Goal: Information Seeking & Learning: Learn about a topic

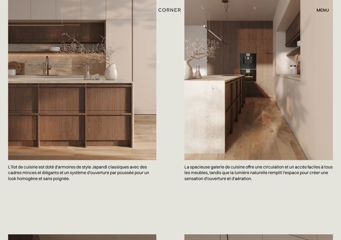
scroll to position [351, 0]
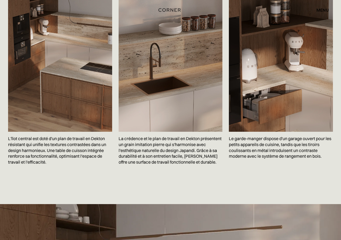
scroll to position [863, 0]
drag, startPoint x: 187, startPoint y: 150, endPoint x: 200, endPoint y: 151, distance: 13.2
click at [200, 151] on font "La crédence et le plan de travail en Dekton présentent un grain imitation pierr…" at bounding box center [170, 149] width 103 height 29
copy font "Dekton"
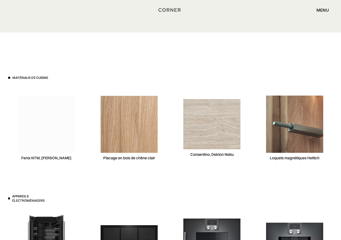
scroll to position [1537, 0]
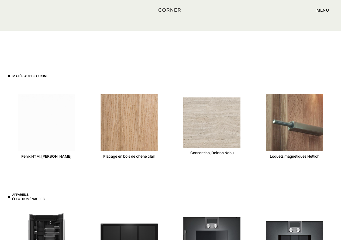
click at [224, 138] on img at bounding box center [211, 122] width 57 height 50
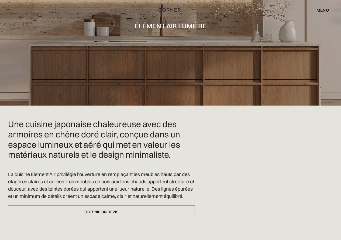
scroll to position [0, 0]
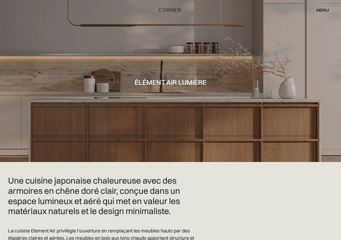
click at [323, 11] on font "menu" at bounding box center [323, 9] width 12 height 5
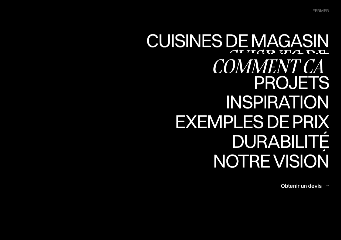
click at [297, 42] on font "Cuisines de magasin" at bounding box center [237, 40] width 183 height 23
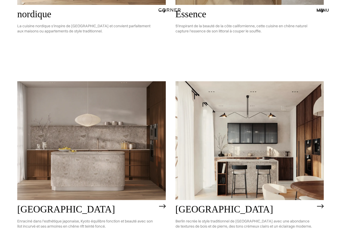
scroll to position [216, 0]
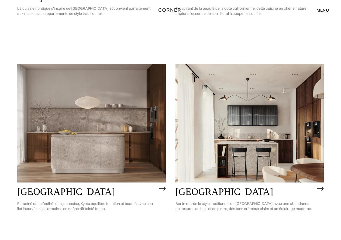
click at [120, 128] on img at bounding box center [91, 123] width 149 height 119
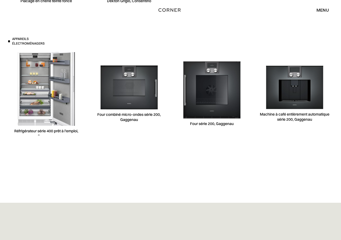
scroll to position [1537, 0]
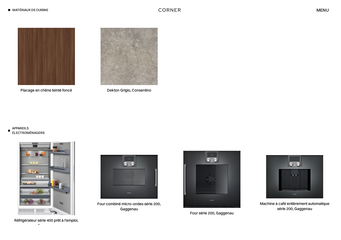
click at [324, 10] on font "menu" at bounding box center [323, 9] width 12 height 5
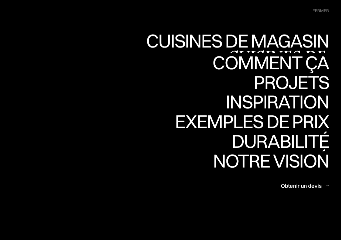
click at [272, 36] on link "Cuisines de magasin Cuisines de magasin" at bounding box center [237, 43] width 184 height 20
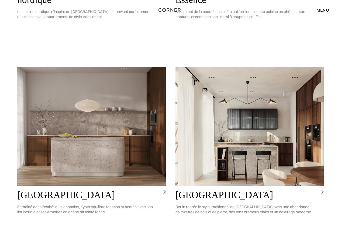
scroll to position [270, 0]
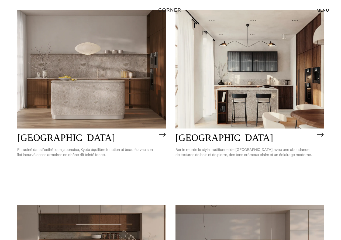
click at [156, 95] on img at bounding box center [91, 69] width 149 height 119
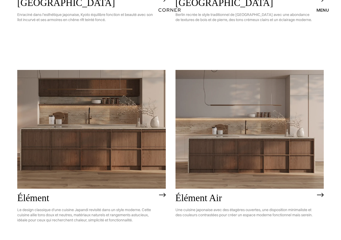
click at [299, 130] on img at bounding box center [250, 129] width 149 height 119
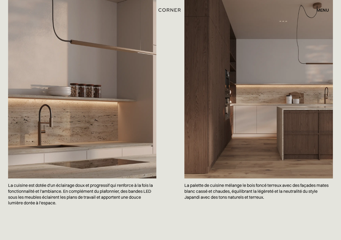
scroll to position [611, 0]
drag, startPoint x: 220, startPoint y: 206, endPoint x: 264, endPoint y: 208, distance: 44.6
click at [264, 204] on p "La palette de cuisine mélange le bois foncé terreux avec des façades mates blan…" at bounding box center [258, 191] width 149 height 26
copy font "tons naturels et terreux"
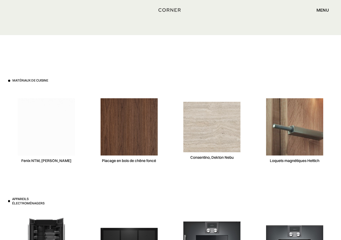
scroll to position [1555, 0]
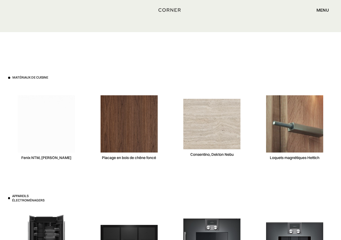
click at [43, 129] on img at bounding box center [46, 123] width 57 height 57
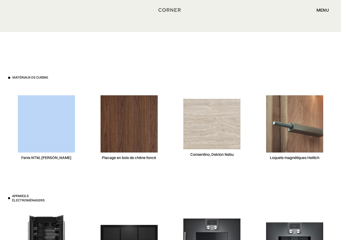
drag, startPoint x: 27, startPoint y: 165, endPoint x: 76, endPoint y: 169, distance: 49.0
click at [76, 169] on div "Fenix ​​NTM, Bianca Kos" at bounding box center [46, 127] width 76 height 83
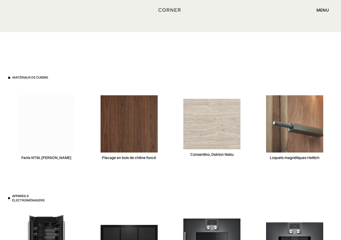
drag, startPoint x: 33, startPoint y: 166, endPoint x: 19, endPoint y: 168, distance: 14.4
click at [18, 168] on div "Fenix ​​NTM, Bianca Kos" at bounding box center [46, 127] width 76 height 83
drag, startPoint x: 27, startPoint y: 163, endPoint x: 66, endPoint y: 164, distance: 39.1
click at [66, 160] on font "Fenix ​​NTM, Bianca Kos" at bounding box center [46, 157] width 50 height 5
copy font "Fenix ​​NTM, Bianca Kos"
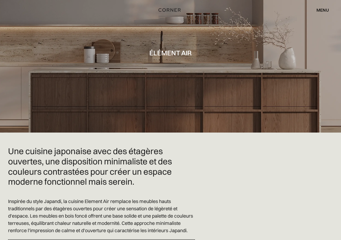
scroll to position [0, 0]
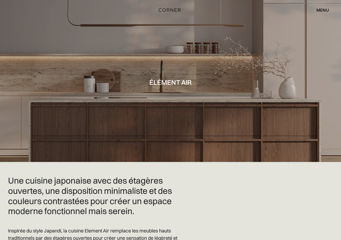
click at [321, 10] on font "menu" at bounding box center [323, 9] width 12 height 5
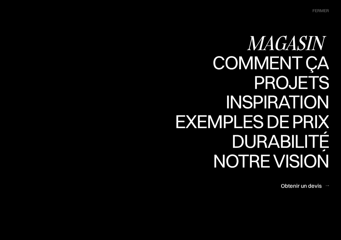
click at [246, 38] on font "Cuisines de magasin" at bounding box center [274, 33] width 98 height 45
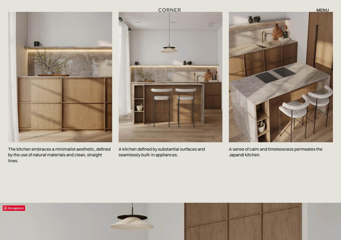
scroll to position [782, 0]
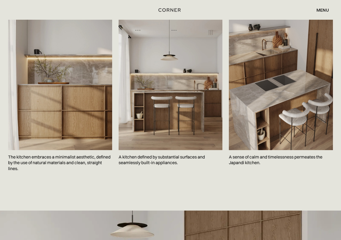
click at [324, 11] on div "menu" at bounding box center [323, 10] width 12 height 4
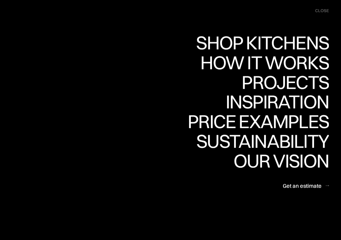
click at [296, 37] on div "Shop Kitchens" at bounding box center [261, 42] width 136 height 19
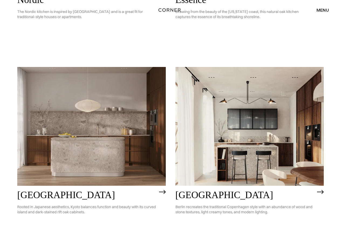
scroll to position [216, 0]
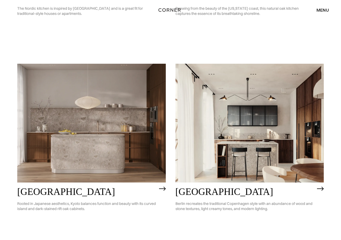
click at [75, 130] on img at bounding box center [91, 123] width 149 height 119
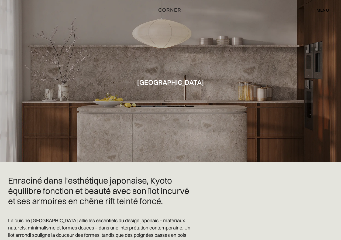
click at [323, 11] on font "menu" at bounding box center [323, 9] width 12 height 5
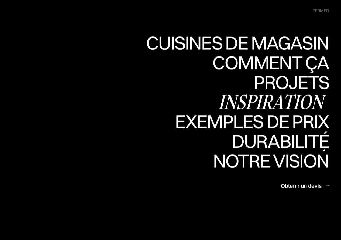
click at [299, 103] on font "Inspiration" at bounding box center [270, 101] width 105 height 26
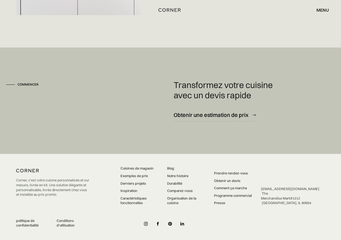
scroll to position [1364, 0]
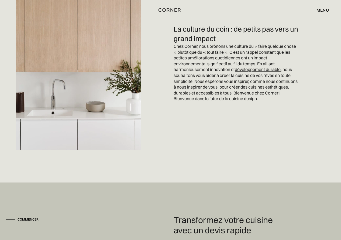
click at [321, 10] on font "menu" at bounding box center [323, 9] width 12 height 5
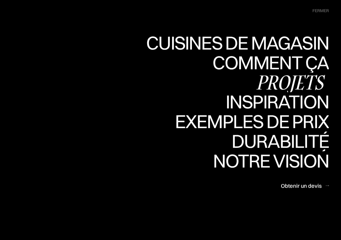
click at [284, 76] on font "Projets" at bounding box center [289, 82] width 67 height 26
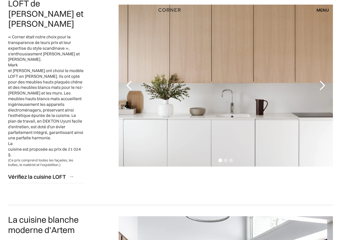
scroll to position [539, 0]
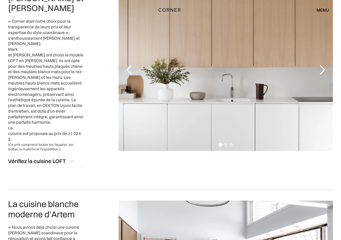
click at [320, 26] on div "diapositive suivante" at bounding box center [322, 70] width 22 height 162
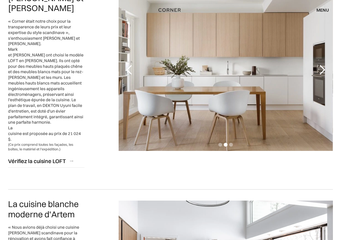
click at [322, 27] on div "diapositive suivante" at bounding box center [322, 70] width 22 height 162
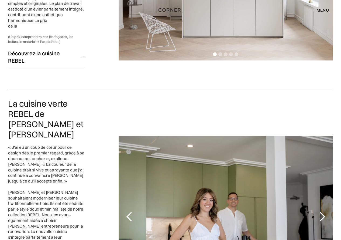
scroll to position [1052, 0]
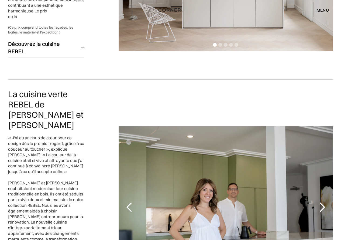
click at [327, 202] on div "diapositive suivante" at bounding box center [322, 207] width 11 height 11
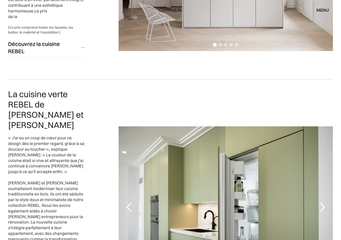
click at [325, 202] on div "diapositive suivante" at bounding box center [322, 207] width 11 height 11
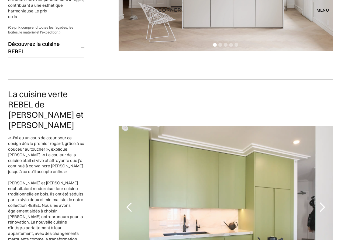
click at [325, 202] on div "diapositive suivante" at bounding box center [322, 207] width 11 height 11
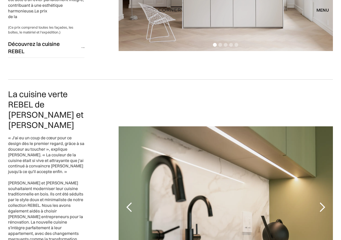
click at [327, 202] on div "diapositive suivante" at bounding box center [322, 207] width 11 height 11
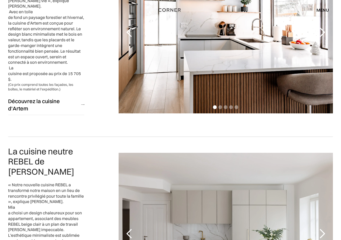
scroll to position [782, 0]
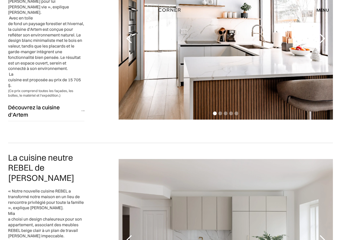
click at [325, 9] on font "menu" at bounding box center [323, 9] width 12 height 5
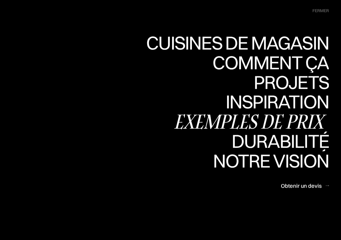
click at [258, 118] on font "Exemples de prix" at bounding box center [248, 121] width 149 height 26
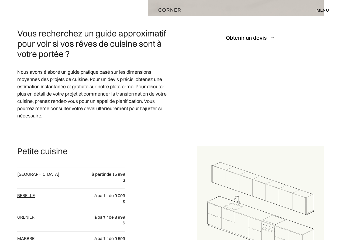
scroll to position [297, 0]
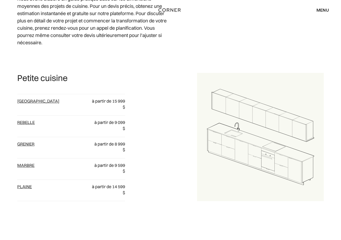
click at [22, 124] on font "Rebelle" at bounding box center [26, 121] width 18 height 5
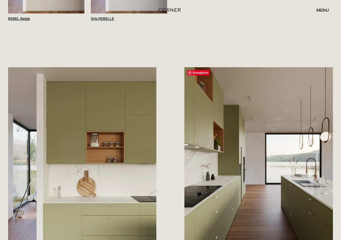
scroll to position [836, 0]
